Goal: Task Accomplishment & Management: Complete application form

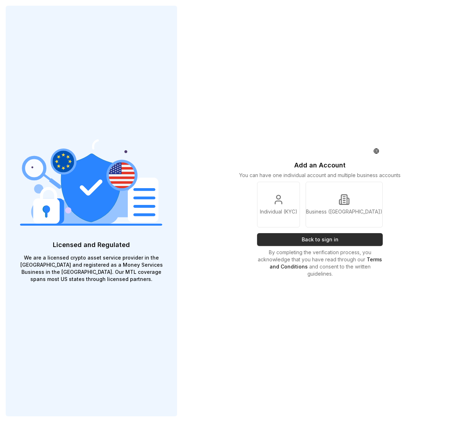
click at [308, 243] on button "Back to sign in" at bounding box center [320, 239] width 126 height 13
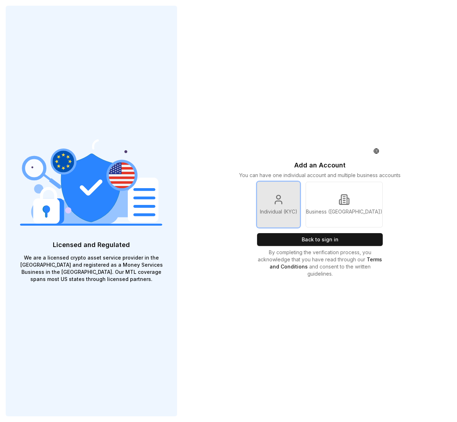
click at [300, 198] on link "Individual (KYC)" at bounding box center [278, 205] width 43 height 46
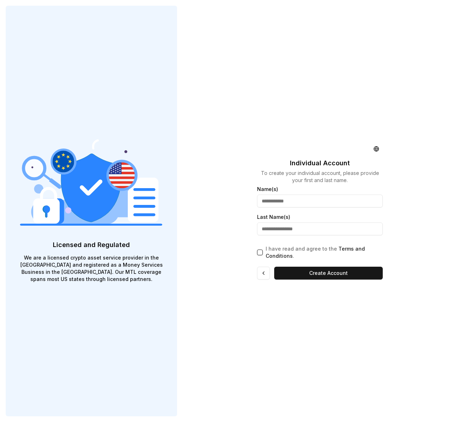
click at [300, 199] on input "text" at bounding box center [320, 201] width 126 height 13
type input "******"
type input "*****"
click at [380, 255] on p "I have read and agree to the Terms and Conditions ." at bounding box center [324, 253] width 117 height 14
click at [263, 255] on button "I have read and agree to the Terms and Conditions ." at bounding box center [260, 253] width 6 height 6
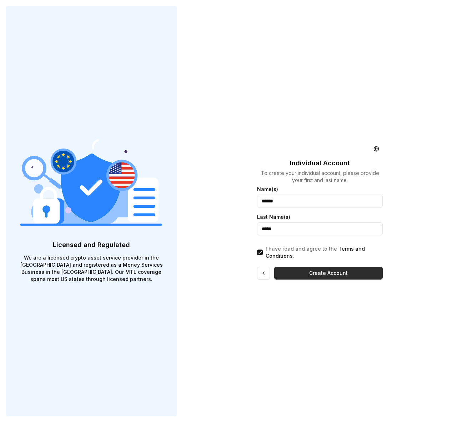
click at [326, 271] on button "Create Account" at bounding box center [328, 273] width 109 height 13
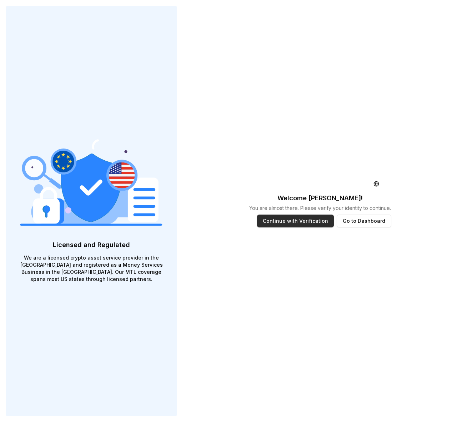
click at [300, 219] on button "Continue with Verification" at bounding box center [295, 221] width 77 height 13
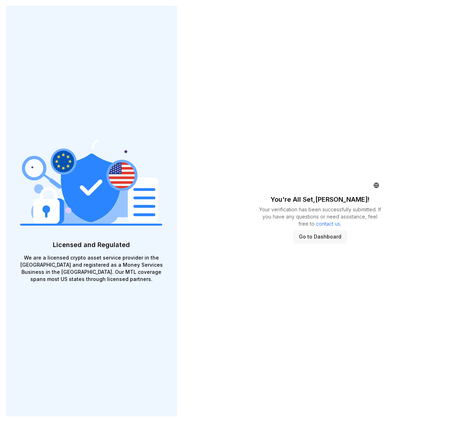
click at [311, 238] on button "Go to Dashboard" at bounding box center [320, 237] width 54 height 13
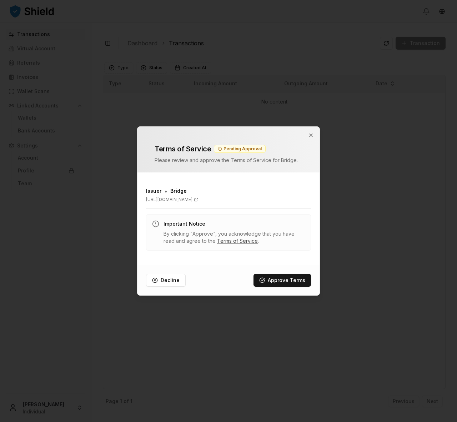
click at [233, 241] on link "Terms of Service" at bounding box center [237, 241] width 41 height 6
click at [274, 280] on button "Approve Terms" at bounding box center [283, 280] width 58 height 13
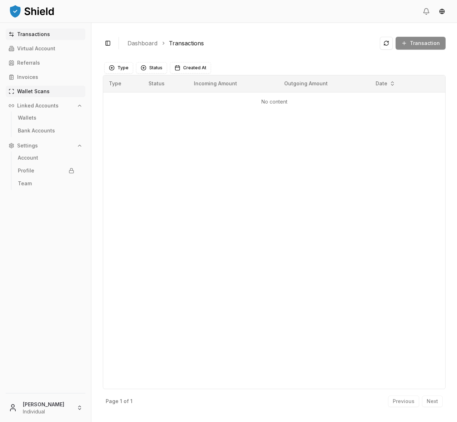
click at [33, 92] on p "Wallet Scans" at bounding box center [33, 91] width 33 height 5
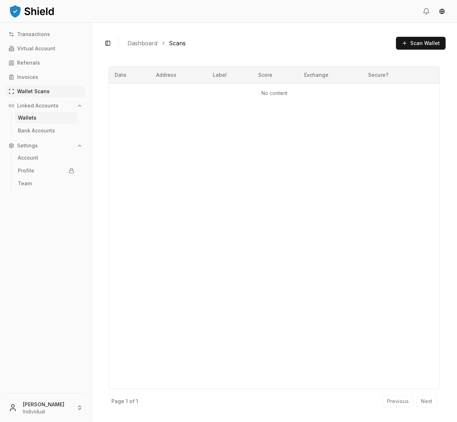
click at [28, 118] on p "Wallets" at bounding box center [27, 117] width 19 height 5
click at [30, 133] on p "Bank Accounts" at bounding box center [36, 130] width 37 height 5
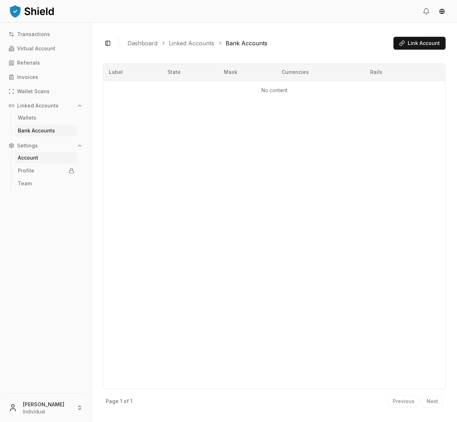
click at [27, 157] on p "Account" at bounding box center [28, 157] width 20 height 5
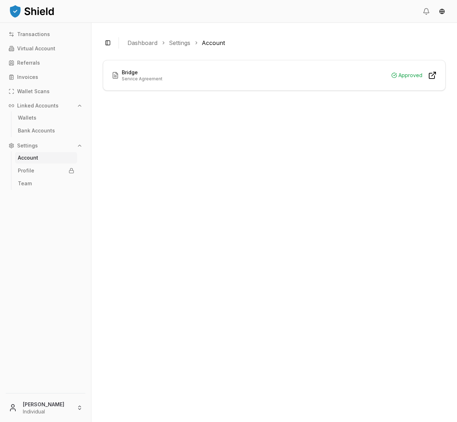
click at [141, 80] on p "Service Agreement" at bounding box center [142, 79] width 41 height 6
click at [411, 74] on div "Approved" at bounding box center [407, 75] width 31 height 9
click at [434, 76] on icon at bounding box center [433, 75] width 9 height 9
click at [24, 170] on p "Profile" at bounding box center [26, 170] width 16 height 5
click at [33, 172] on p "Profile" at bounding box center [26, 170] width 16 height 5
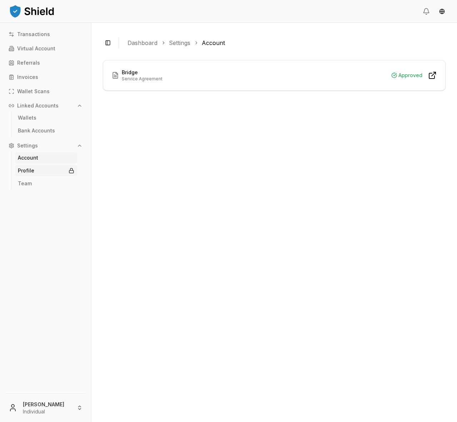
click at [70, 170] on icon at bounding box center [71, 169] width 3 height 2
click at [23, 187] on link "Team" at bounding box center [46, 183] width 62 height 11
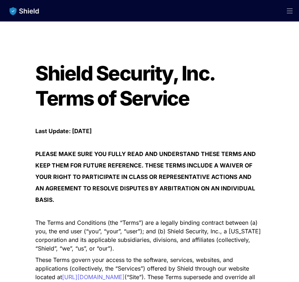
scroll to position [1056, 0]
